Goal: Task Accomplishment & Management: Use online tool/utility

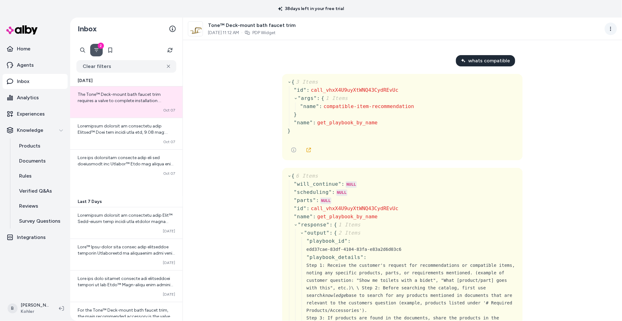
click at [374, 29] on html "38 days left in your free trial Home Agents Inbox Analytics Experiences Knowled…" at bounding box center [311, 160] width 622 height 321
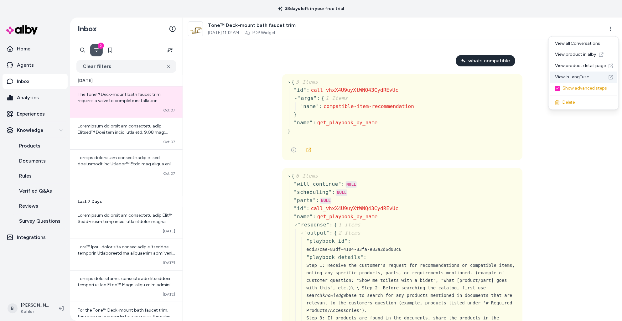
click at [374, 79] on link "View in LangFuse" at bounding box center [583, 77] width 67 height 11
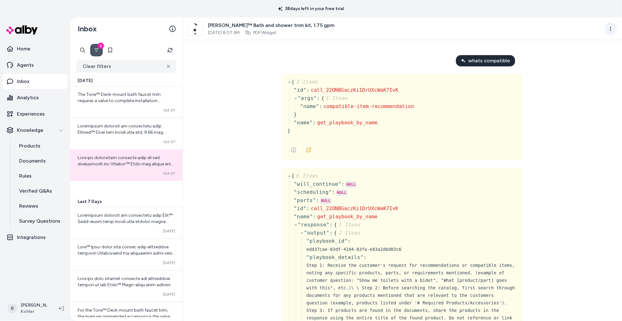
click at [374, 24] on html "38 days left in your free trial Home Agents Inbox Analytics Experiences Knowled…" at bounding box center [311, 160] width 622 height 321
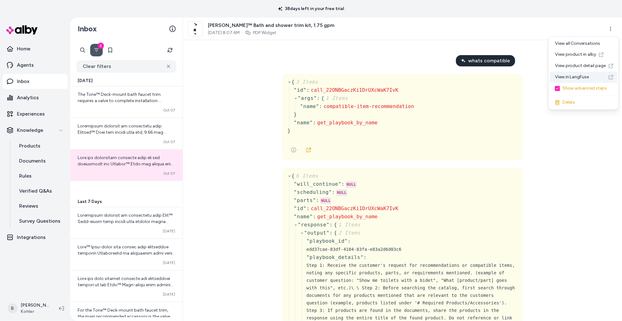
click at [374, 78] on link "View in LangFuse" at bounding box center [583, 77] width 67 height 11
